Goal: Information Seeking & Learning: Learn about a topic

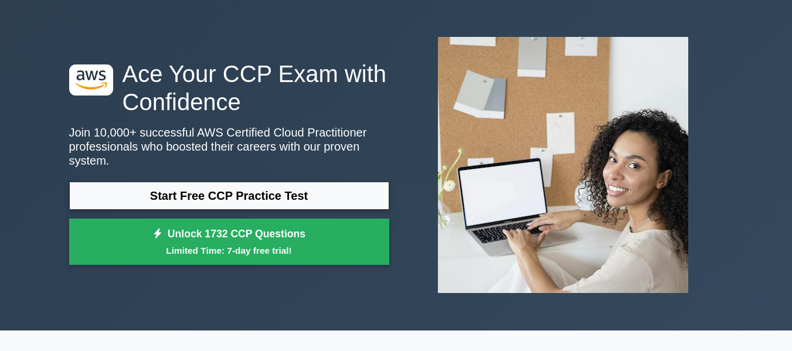
scroll to position [59, 0]
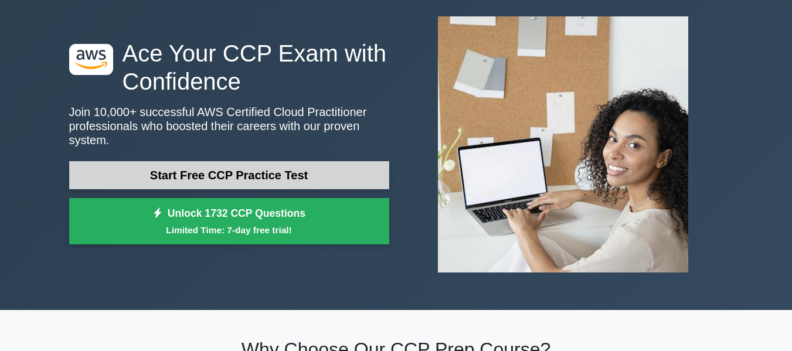
click at [255, 168] on link "Start Free CCP Practice Test" at bounding box center [229, 175] width 320 height 28
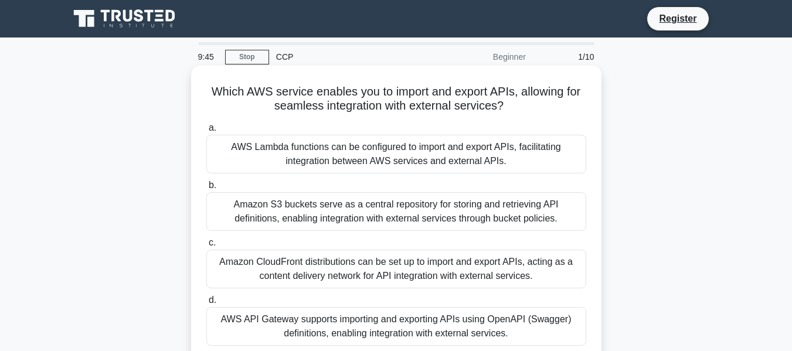
scroll to position [59, 0]
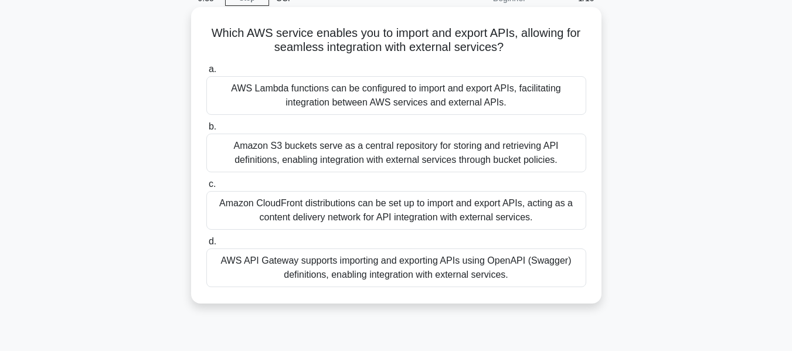
click at [499, 270] on div "AWS API Gateway supports importing and exporting APIs using OpenAPI (Swagger) d…" at bounding box center [396, 268] width 380 height 39
click at [206, 246] on input "d. AWS API Gateway supports importing and exporting APIs using OpenAPI (Swagger…" at bounding box center [206, 242] width 0 height 8
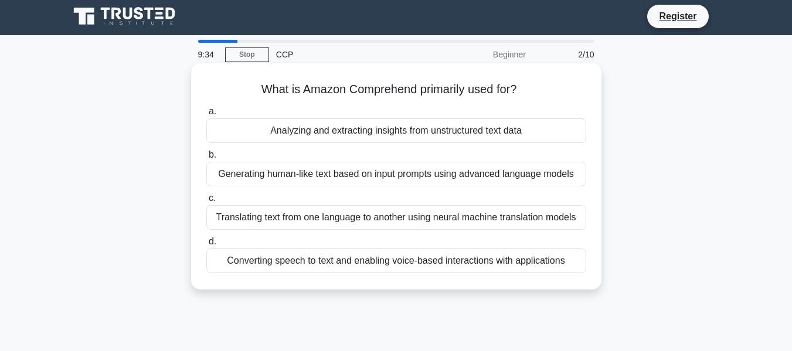
scroll to position [0, 0]
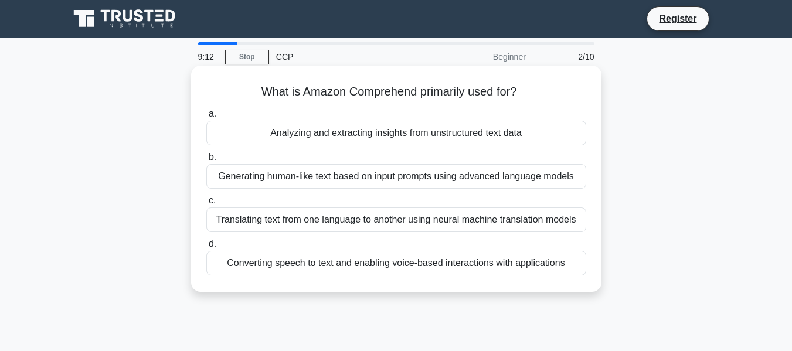
click at [384, 268] on div "Converting speech to text and enabling voice-based interactions with applicatio…" at bounding box center [396, 263] width 380 height 25
click at [206, 248] on input "d. Converting speech to text and enabling voice-based interactions with applica…" at bounding box center [206, 244] width 0 height 8
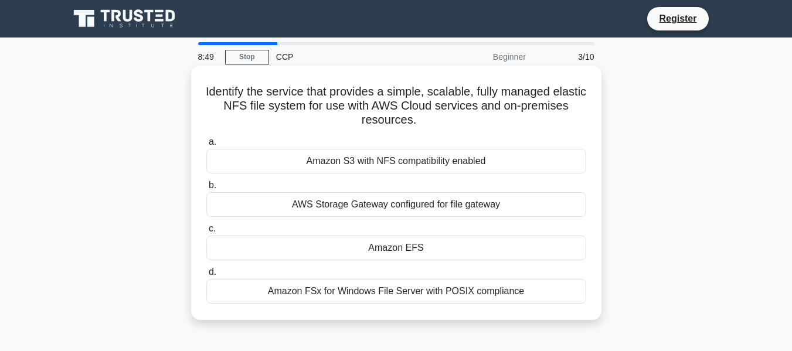
click at [401, 163] on div "Amazon S3 with NFS compatibility enabled" at bounding box center [396, 161] width 380 height 25
click at [206, 146] on input "a. Amazon S3 with NFS compatibility enabled" at bounding box center [206, 142] width 0 height 8
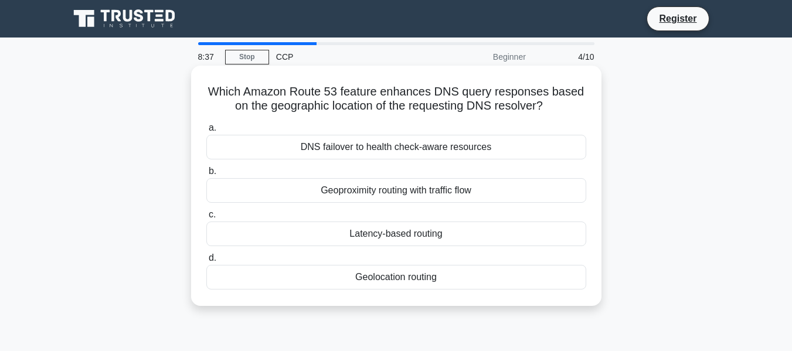
click at [392, 191] on div "Geoproximity routing with traffic flow" at bounding box center [396, 190] width 380 height 25
click at [206, 175] on input "b. Geoproximity routing with traffic flow" at bounding box center [206, 172] width 0 height 8
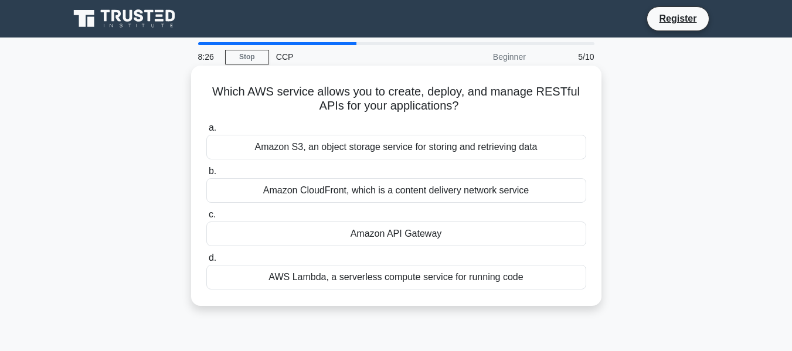
click at [385, 229] on div "Amazon API Gateway" at bounding box center [396, 234] width 380 height 25
click at [206, 219] on input "c. Amazon API Gateway" at bounding box center [206, 215] width 0 height 8
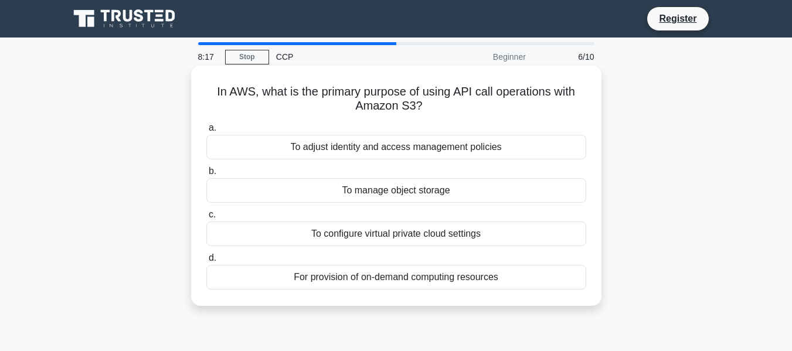
click at [433, 194] on div "To manage object storage" at bounding box center [396, 190] width 380 height 25
click at [206, 175] on input "b. To manage object storage" at bounding box center [206, 172] width 0 height 8
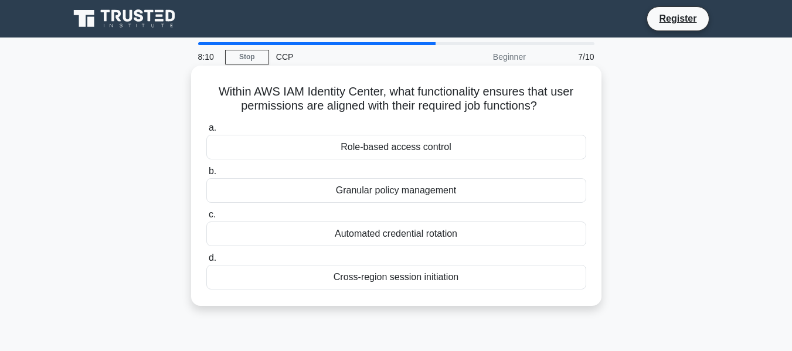
click at [416, 149] on div "Role-based access control" at bounding box center [396, 147] width 380 height 25
click at [206, 132] on input "a. Role-based access control" at bounding box center [206, 128] width 0 height 8
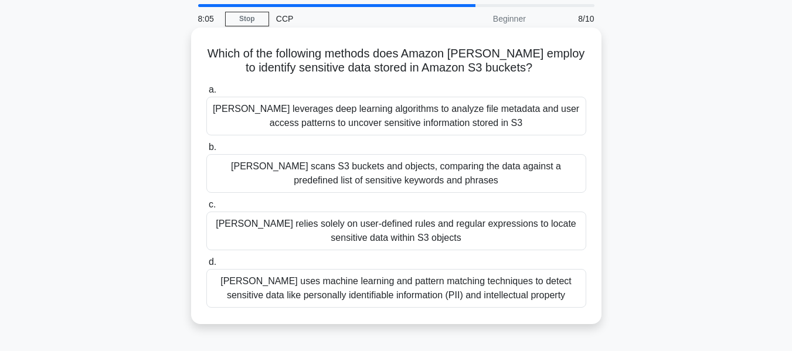
scroll to position [59, 0]
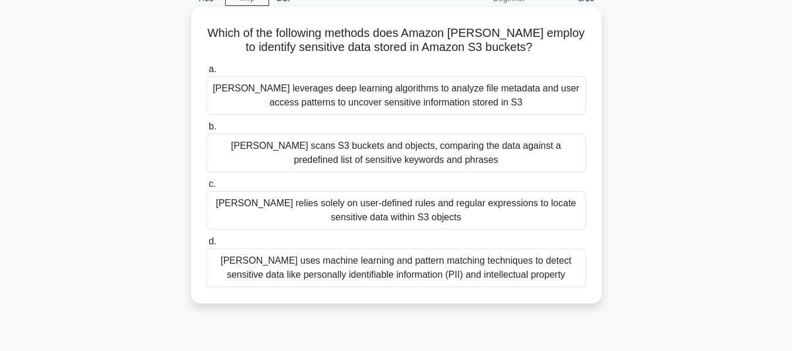
click at [374, 268] on div "Macie uses machine learning and pattern matching techniques to detect sensitive…" at bounding box center [396, 268] width 380 height 39
click at [206, 246] on input "d. Macie uses machine learning and pattern matching techniques to detect sensit…" at bounding box center [206, 242] width 0 height 8
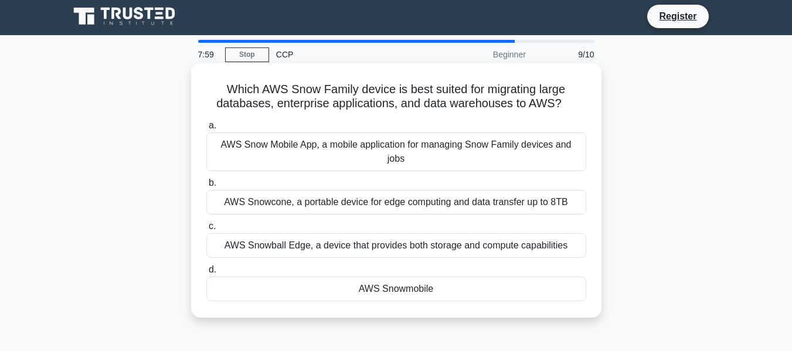
scroll to position [0, 0]
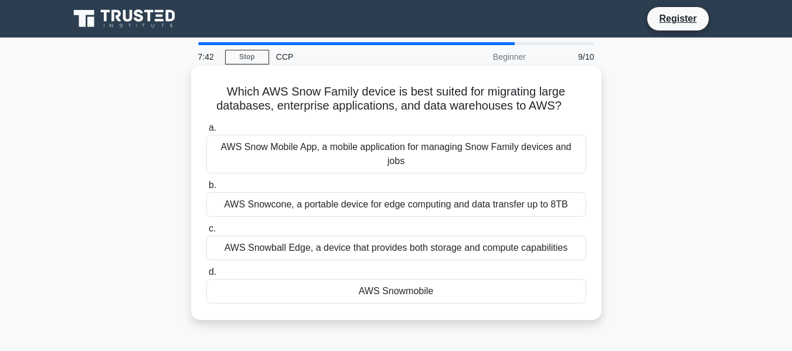
click at [433, 192] on div "AWS Snowcone, a portable device for edge computing and data transfer up to 8TB" at bounding box center [396, 204] width 380 height 25
click at [206, 189] on input "b. AWS Snowcone, a portable device for edge computing and data transfer up to 8…" at bounding box center [206, 186] width 0 height 8
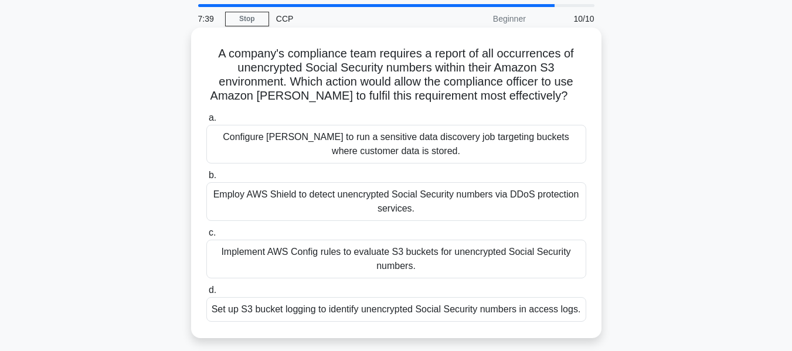
scroll to position [59, 0]
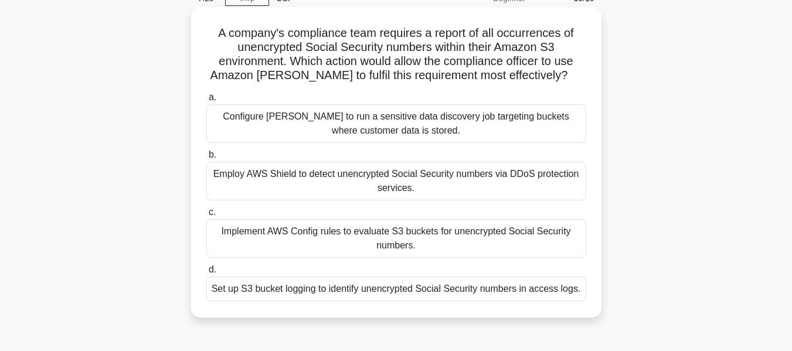
click at [382, 233] on div "Implement AWS Config rules to evaluate S3 buckets for unencrypted Social Securi…" at bounding box center [396, 238] width 380 height 39
click at [206, 216] on input "c. Implement AWS Config rules to evaluate S3 buckets for unencrypted Social Sec…" at bounding box center [206, 213] width 0 height 8
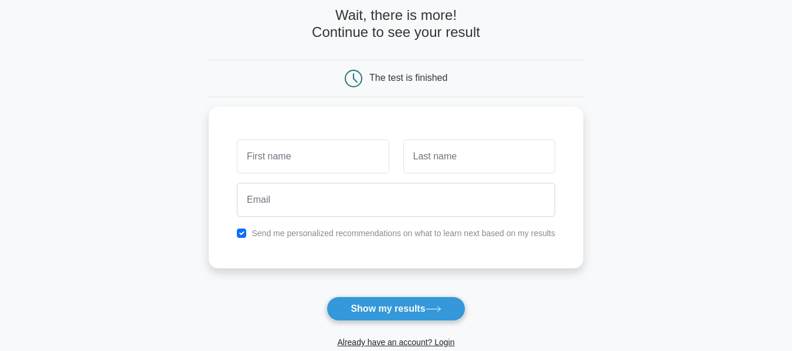
scroll to position [117, 0]
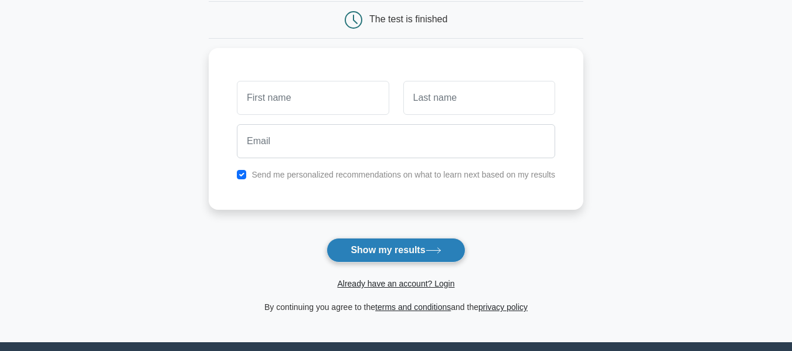
click at [399, 250] on button "Show my results" at bounding box center [396, 250] width 138 height 25
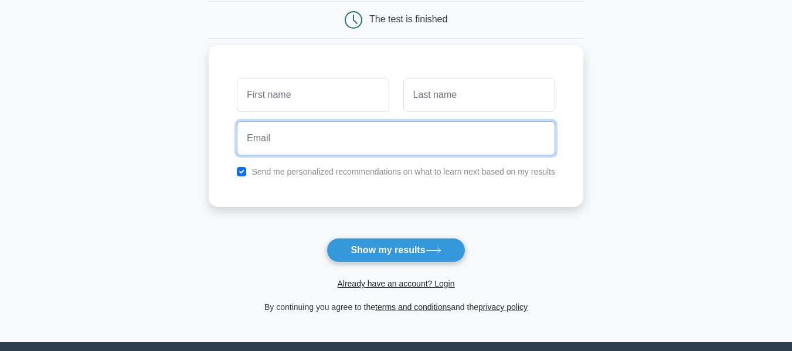
click at [517, 152] on input "email" at bounding box center [396, 138] width 318 height 34
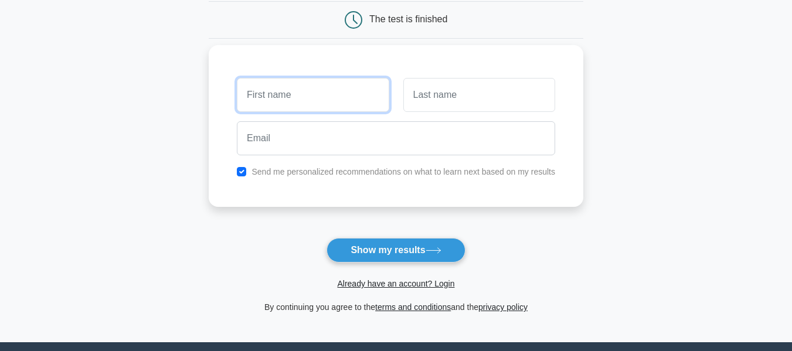
click at [326, 100] on input "text" at bounding box center [313, 95] width 152 height 34
type input "anu"
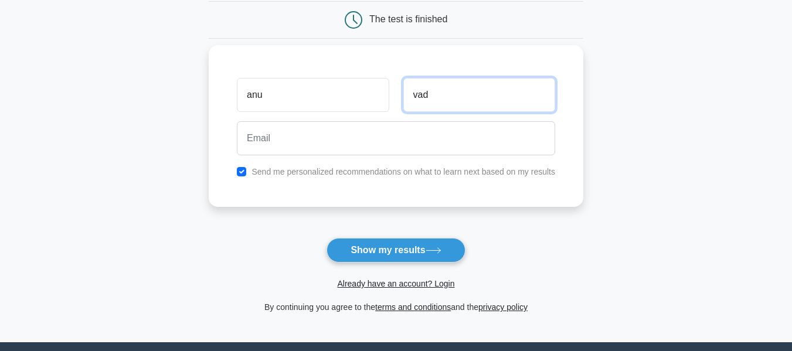
type input "vad"
click at [240, 171] on input "checkbox" at bounding box center [241, 171] width 9 height 9
checkbox input "false"
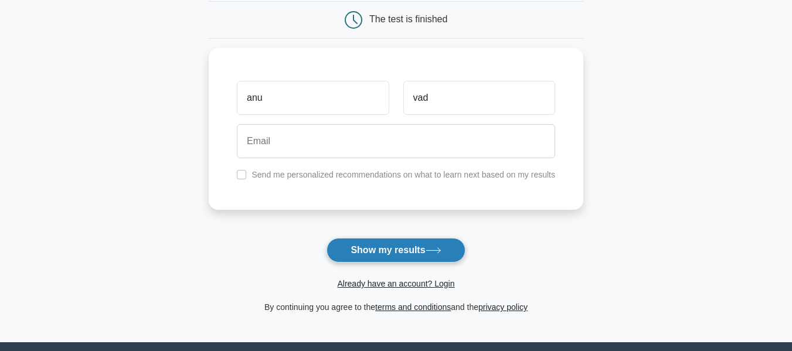
click at [379, 248] on button "Show my results" at bounding box center [396, 250] width 138 height 25
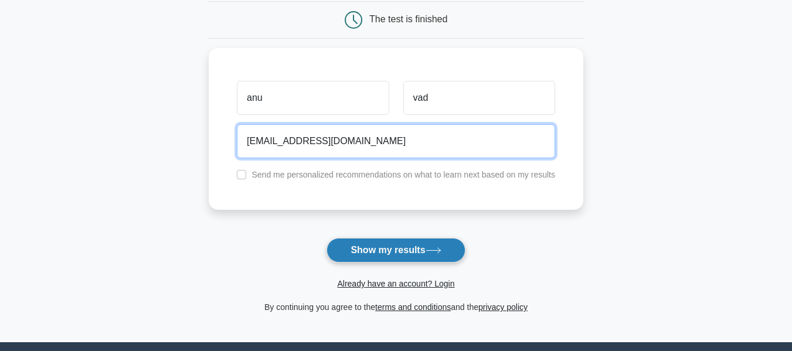
type input "anu.vaddi@gmail.com"
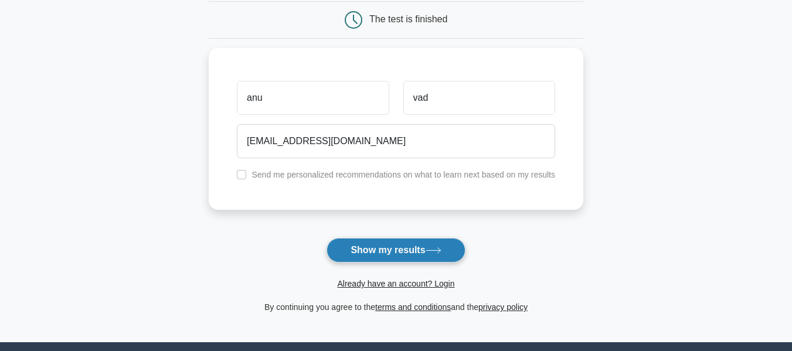
click at [367, 251] on button "Show my results" at bounding box center [396, 250] width 138 height 25
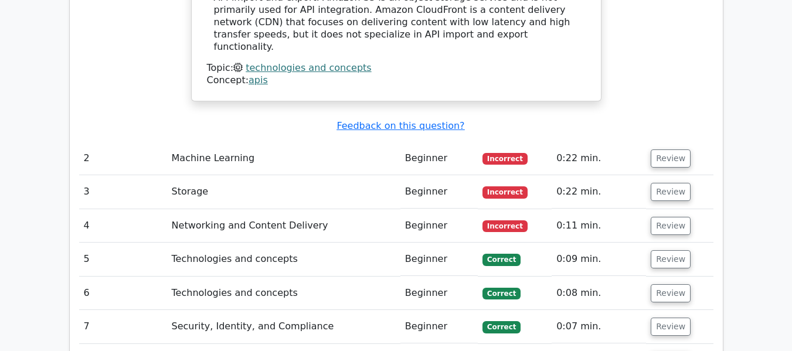
scroll to position [1408, 0]
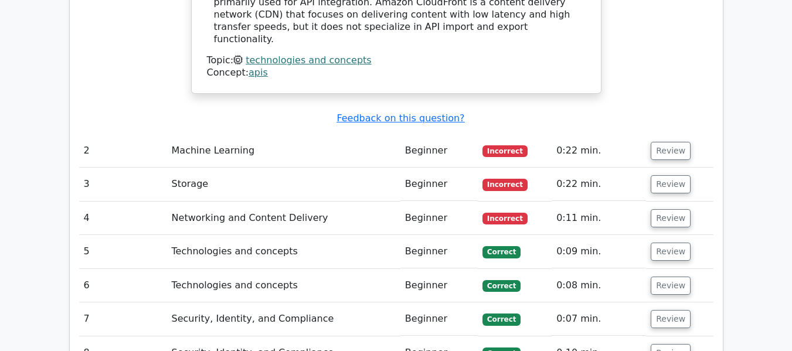
click at [222, 134] on td "Machine Learning" at bounding box center [283, 150] width 233 height 33
click at [669, 142] on button "Review" at bounding box center [671, 151] width 40 height 18
